Goal: Find specific page/section: Find specific page/section

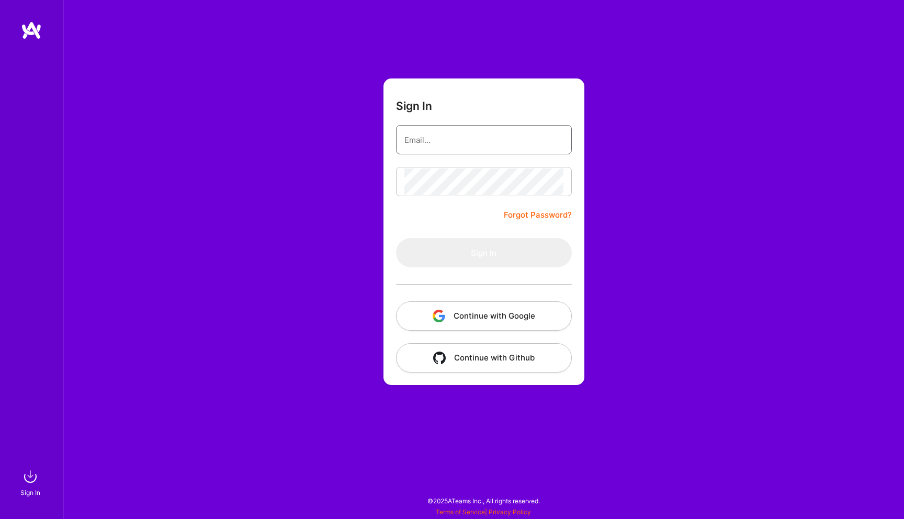
type input "[EMAIL_ADDRESS][DOMAIN_NAME]"
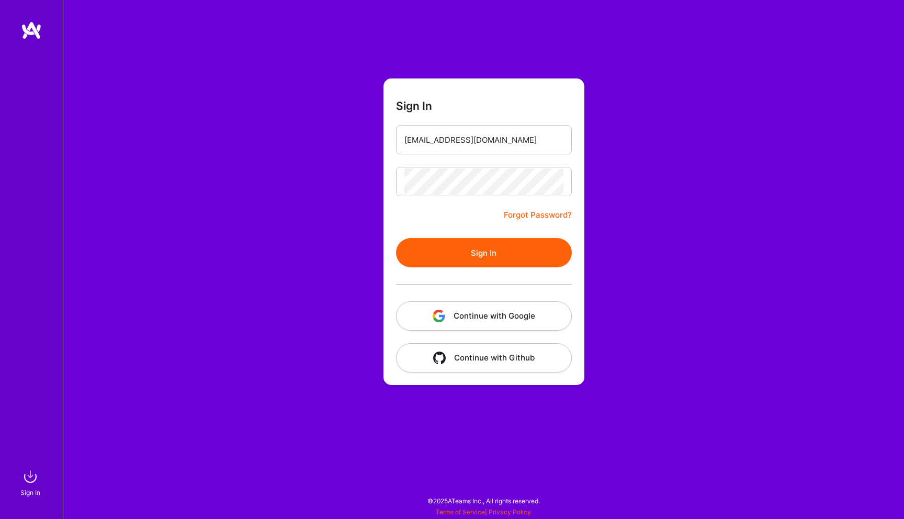
click at [455, 247] on button "Sign In" at bounding box center [484, 252] width 176 height 29
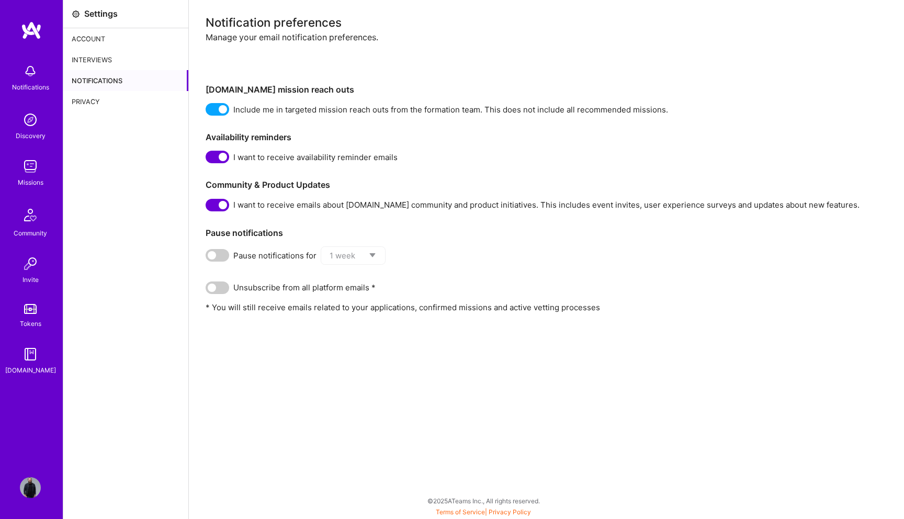
click at [30, 163] on img at bounding box center [30, 166] width 21 height 21
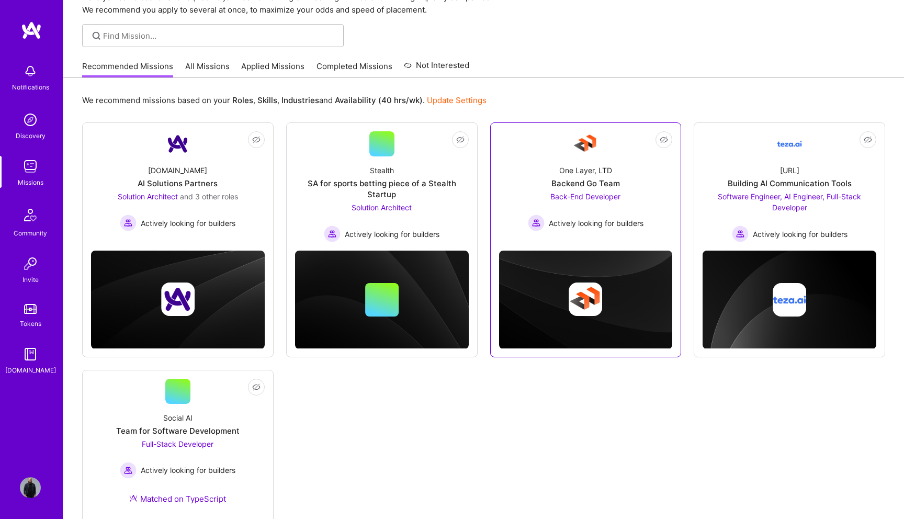
scroll to position [52, 0]
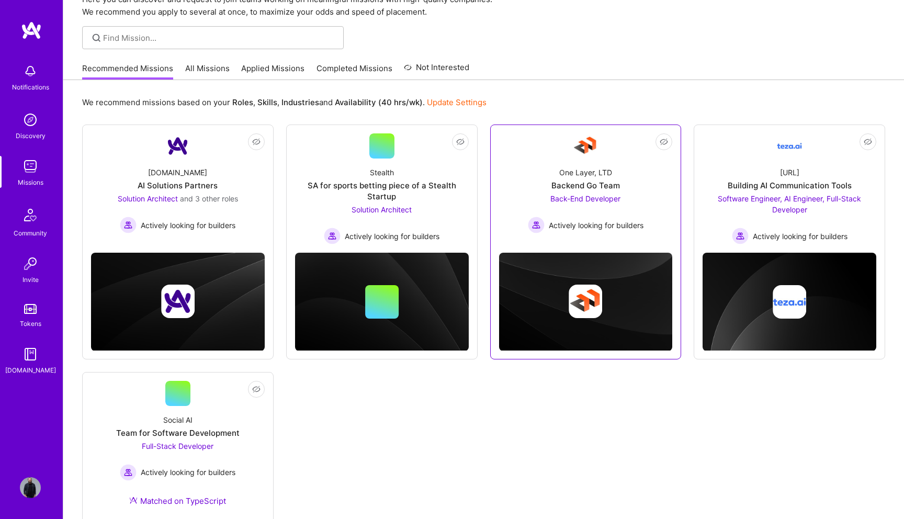
click at [586, 153] on img at bounding box center [585, 145] width 25 height 25
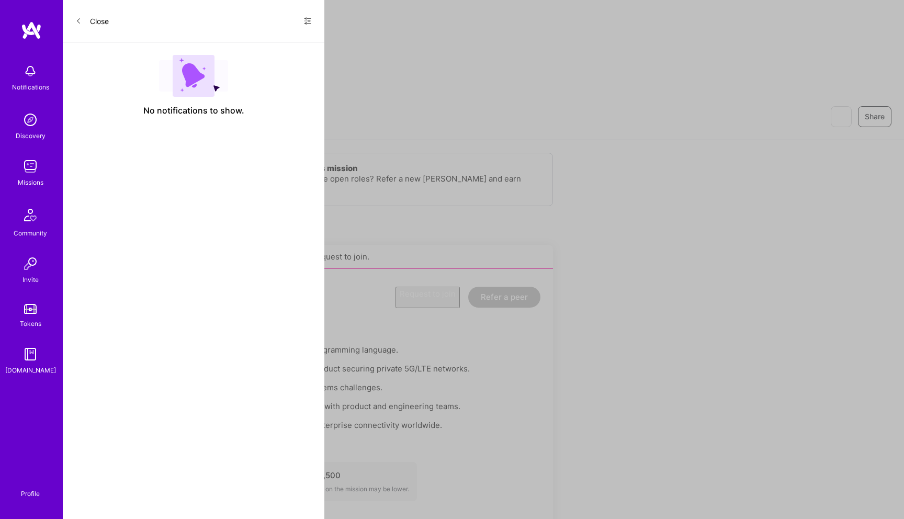
scroll to position [52, 0]
